Goal: Task Accomplishment & Management: Manage account settings

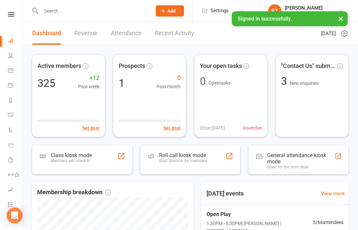
click at [62, 13] on input "text" at bounding box center [93, 10] width 108 height 9
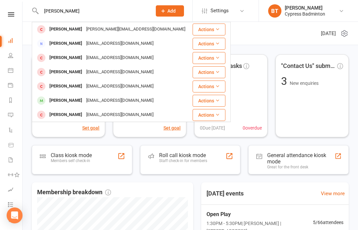
type input "James rank"
click at [219, 27] on icon at bounding box center [217, 29] width 5 height 5
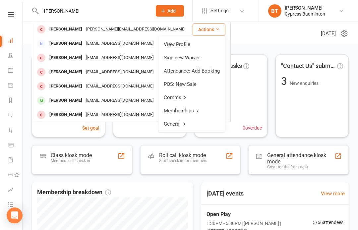
click at [188, 45] on link "View Profile" at bounding box center [191, 44] width 67 height 13
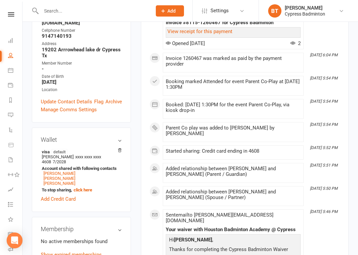
scroll to position [145, 0]
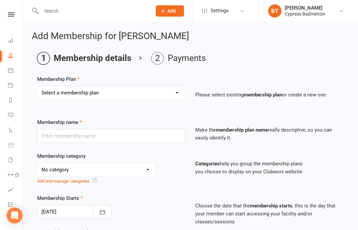
click at [178, 94] on select "Select a membership plan Create new Membership Plan walk-in 1 visit pass walk-i…" at bounding box center [110, 92] width 147 height 13
select select "72"
type input "Parent Co play"
select select "30"
type input "0"
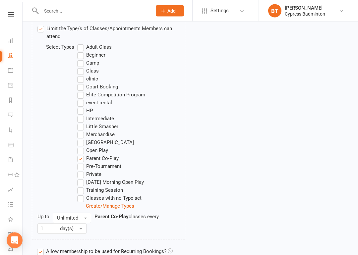
scroll to position [432, 0]
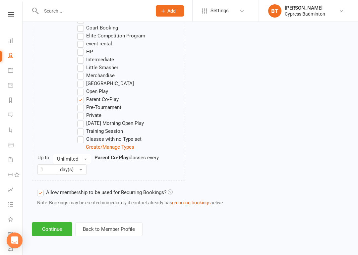
click at [56, 222] on button "Continue" at bounding box center [52, 229] width 40 height 14
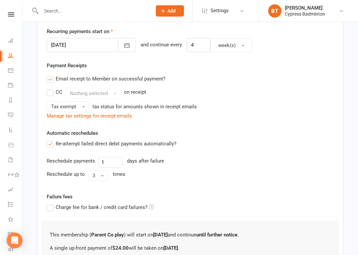
scroll to position [245, 0]
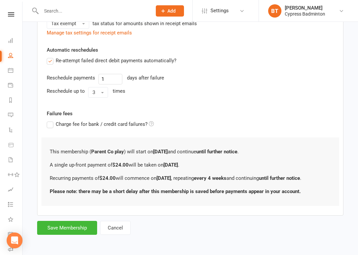
click at [78, 223] on button "Save Membership" at bounding box center [67, 228] width 60 height 14
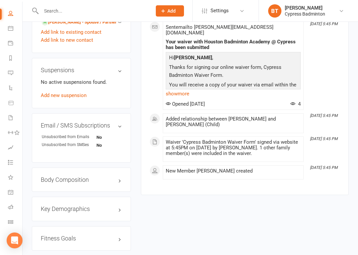
scroll to position [42, 0]
click at [12, 220] on icon at bounding box center [10, 221] width 5 height 5
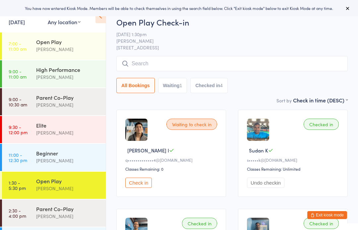
click at [342, 163] on div "Checked in [GEOGRAPHIC_DATA] K s•••••k@[DOMAIN_NAME] Classes Remaining: Unlimit…" at bounding box center [293, 153] width 110 height 87
click at [341, 214] on button "Exit kiosk mode" at bounding box center [327, 215] width 40 height 8
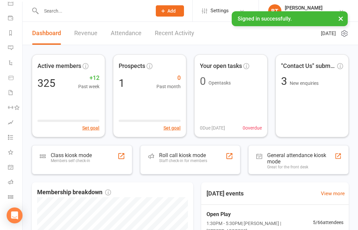
scroll to position [67, 0]
click at [12, 195] on icon at bounding box center [10, 196] width 5 height 5
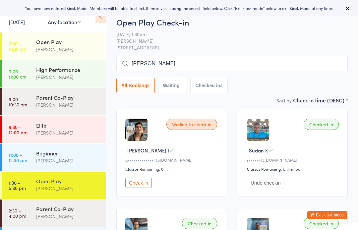
type input "Jam"
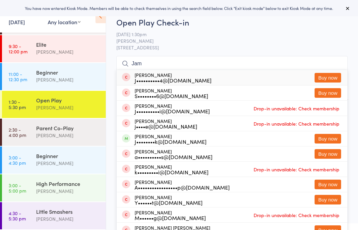
scroll to position [81, 0]
click at [70, 129] on div "Parent Co-Play" at bounding box center [68, 127] width 64 height 7
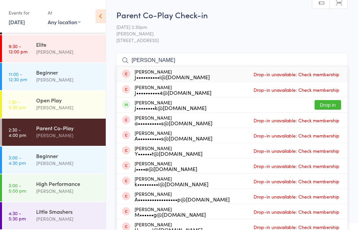
type input "[PERSON_NAME]"
click at [325, 104] on button "Drop in" at bounding box center [327, 105] width 27 height 10
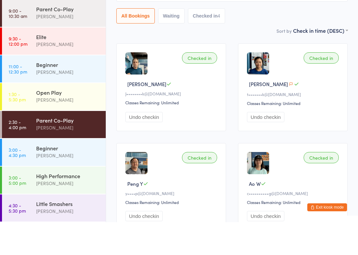
scroll to position [56, 0]
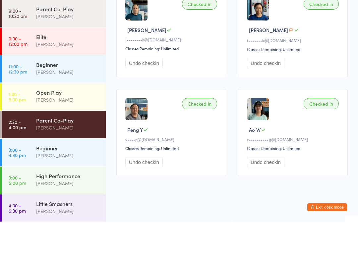
click at [327, 230] on button "Exit kiosk mode" at bounding box center [327, 240] width 40 height 8
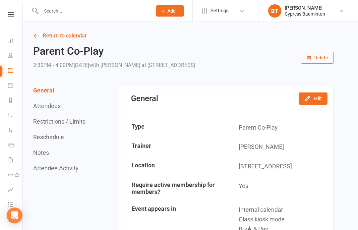
click at [56, 10] on input "text" at bounding box center [93, 10] width 108 height 9
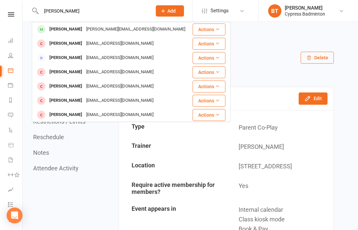
type input "James"
click at [210, 29] on button "Actions" at bounding box center [208, 30] width 33 height 12
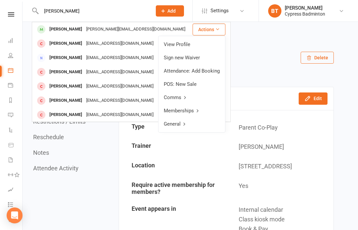
click at [183, 48] on link "View Profile" at bounding box center [191, 44] width 67 height 13
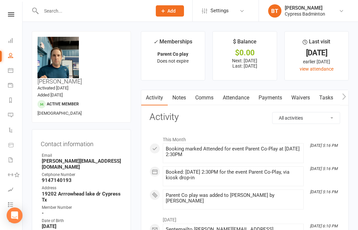
click at [273, 93] on link "Payments" at bounding box center [270, 97] width 33 height 15
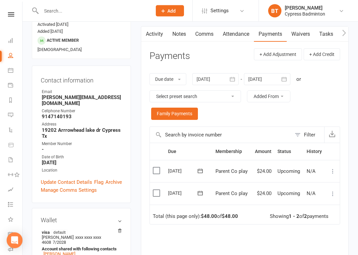
scroll to position [64, 0]
